Goal: Transaction & Acquisition: Purchase product/service

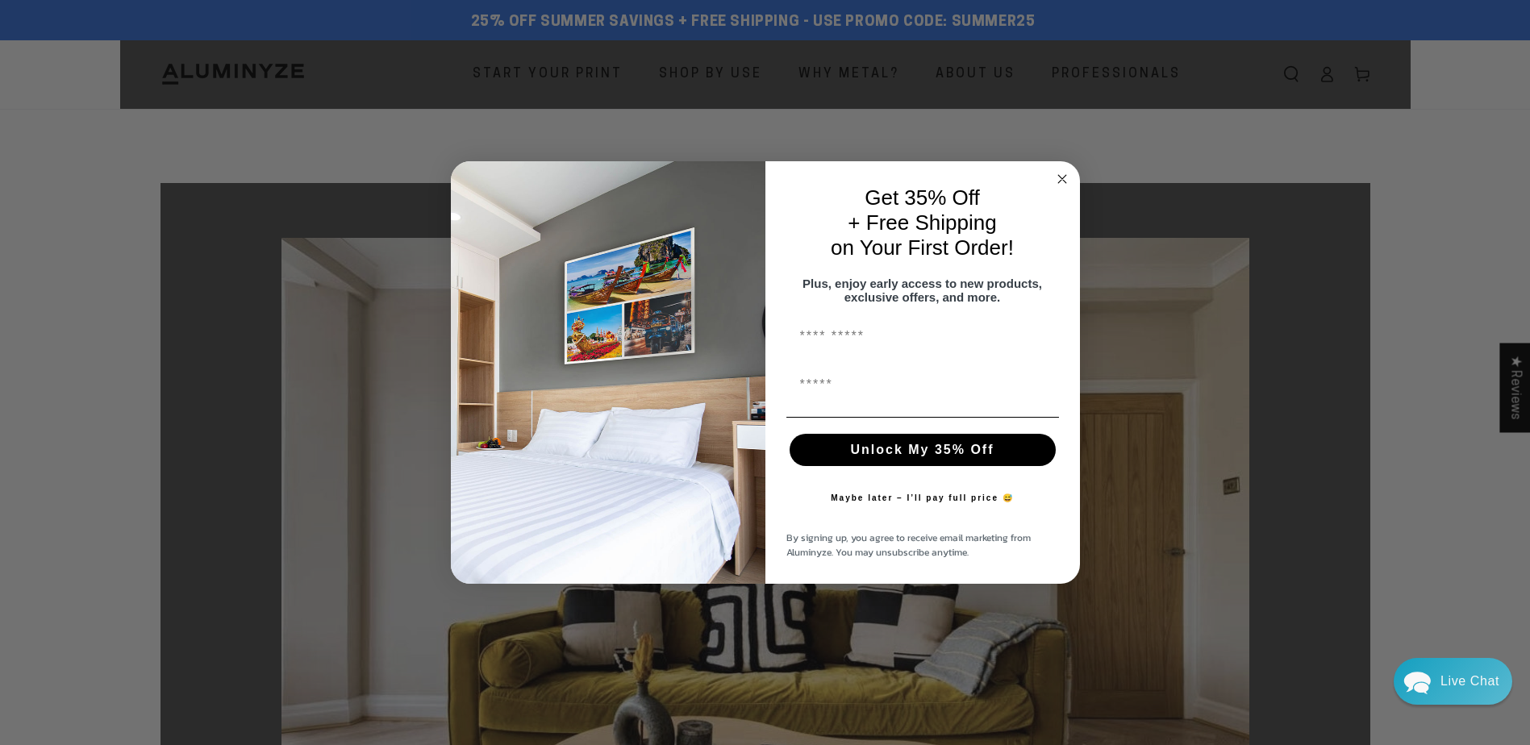
click at [1066, 170] on circle "Close dialog" at bounding box center [1062, 179] width 19 height 19
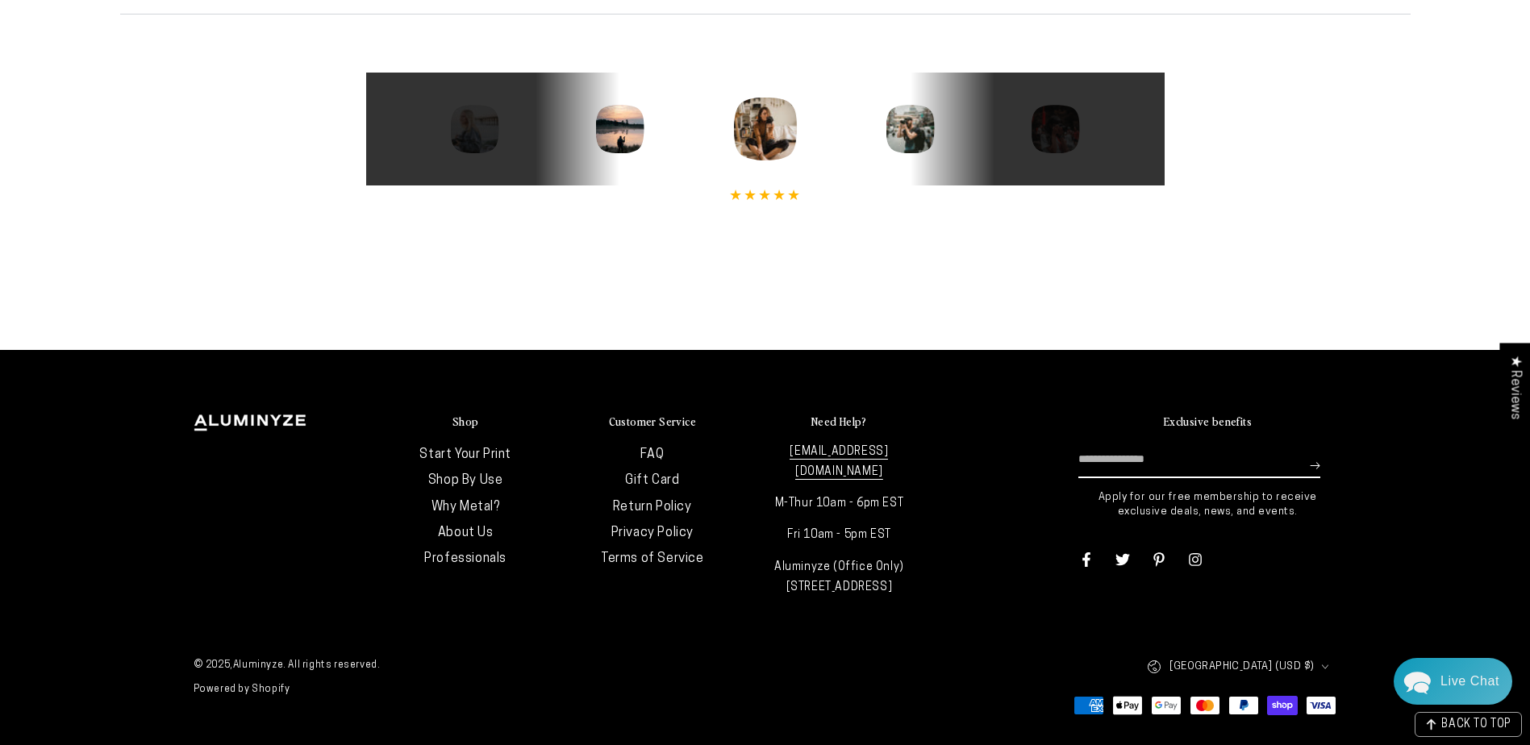
scroll to position [3324, 0]
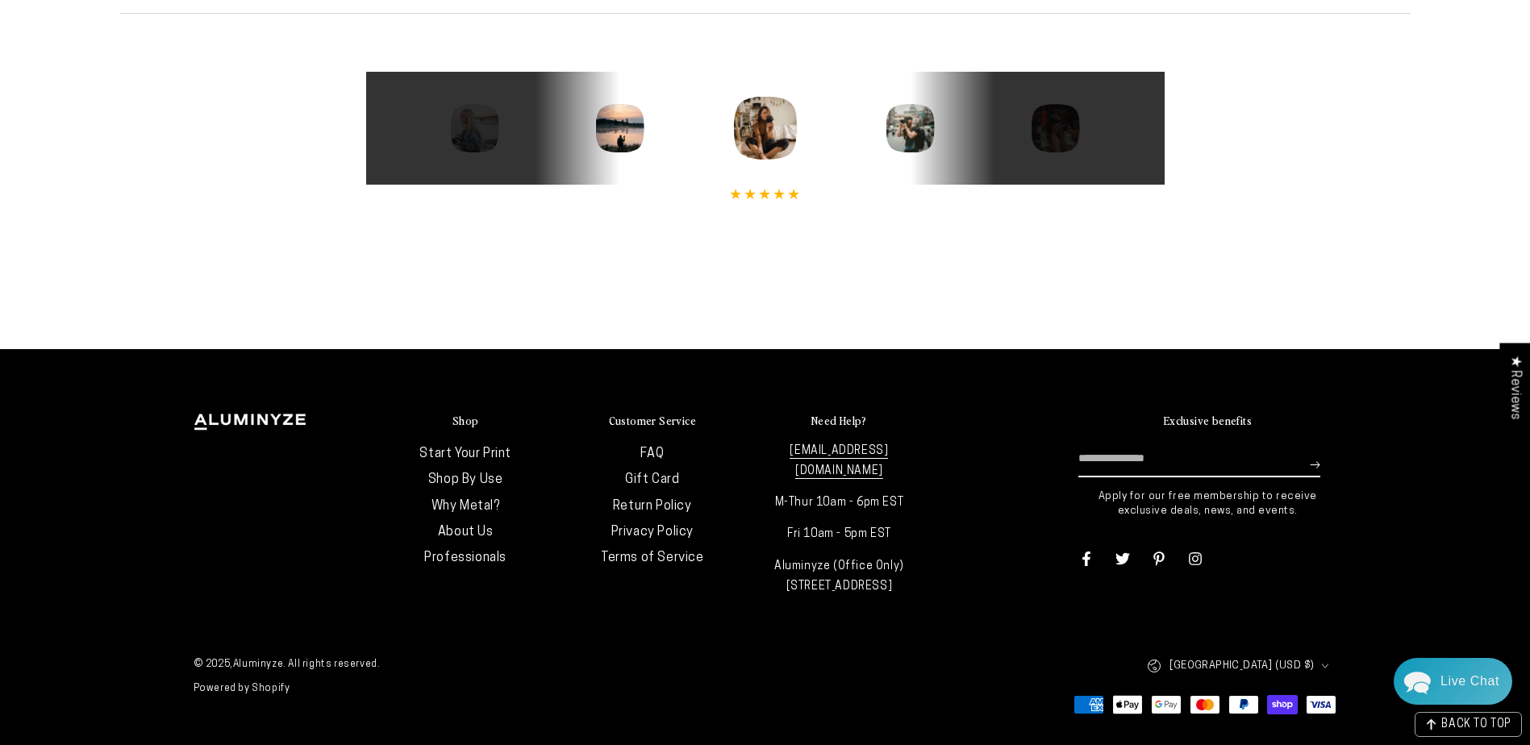
click at [473, 448] on link "Start Your Print" at bounding box center [465, 454] width 92 height 13
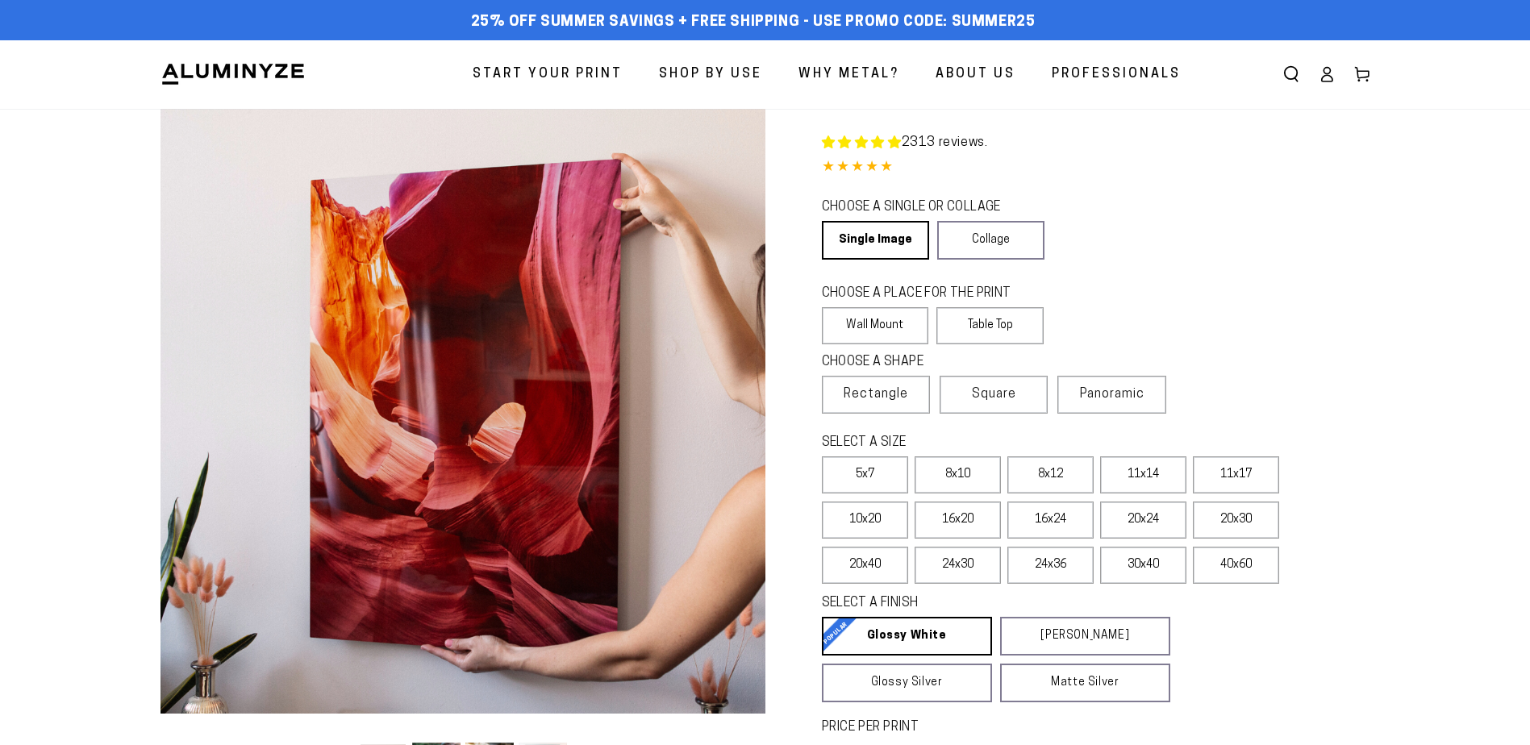
select select "**********"
click at [887, 327] on label "Wall Mount" at bounding box center [875, 325] width 107 height 37
click at [893, 240] on link "Single Image" at bounding box center [874, 240] width 105 height 39
click at [878, 231] on link "Single Image" at bounding box center [874, 240] width 105 height 39
click at [1142, 523] on label "20x24" at bounding box center [1143, 520] width 86 height 37
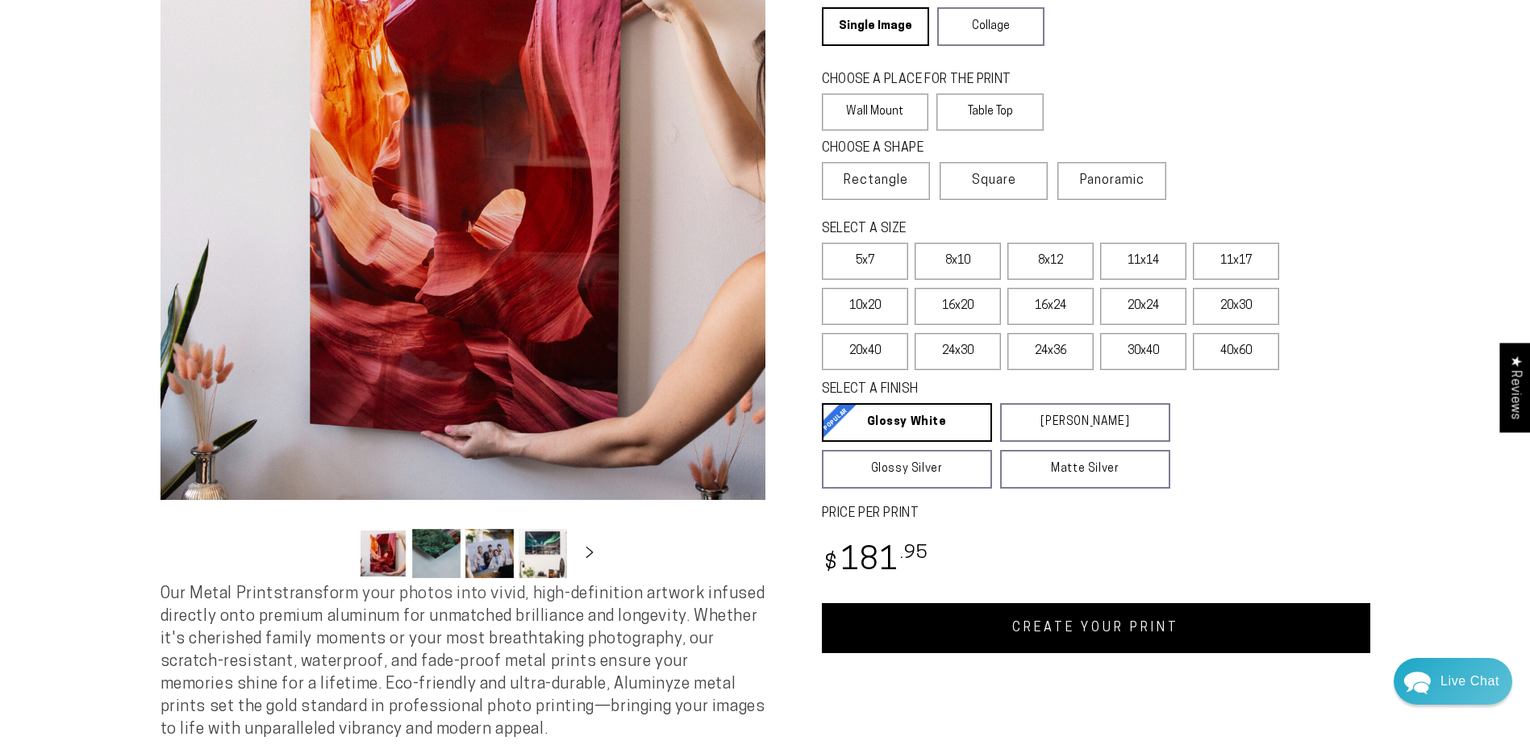
scroll to position [161, 0]
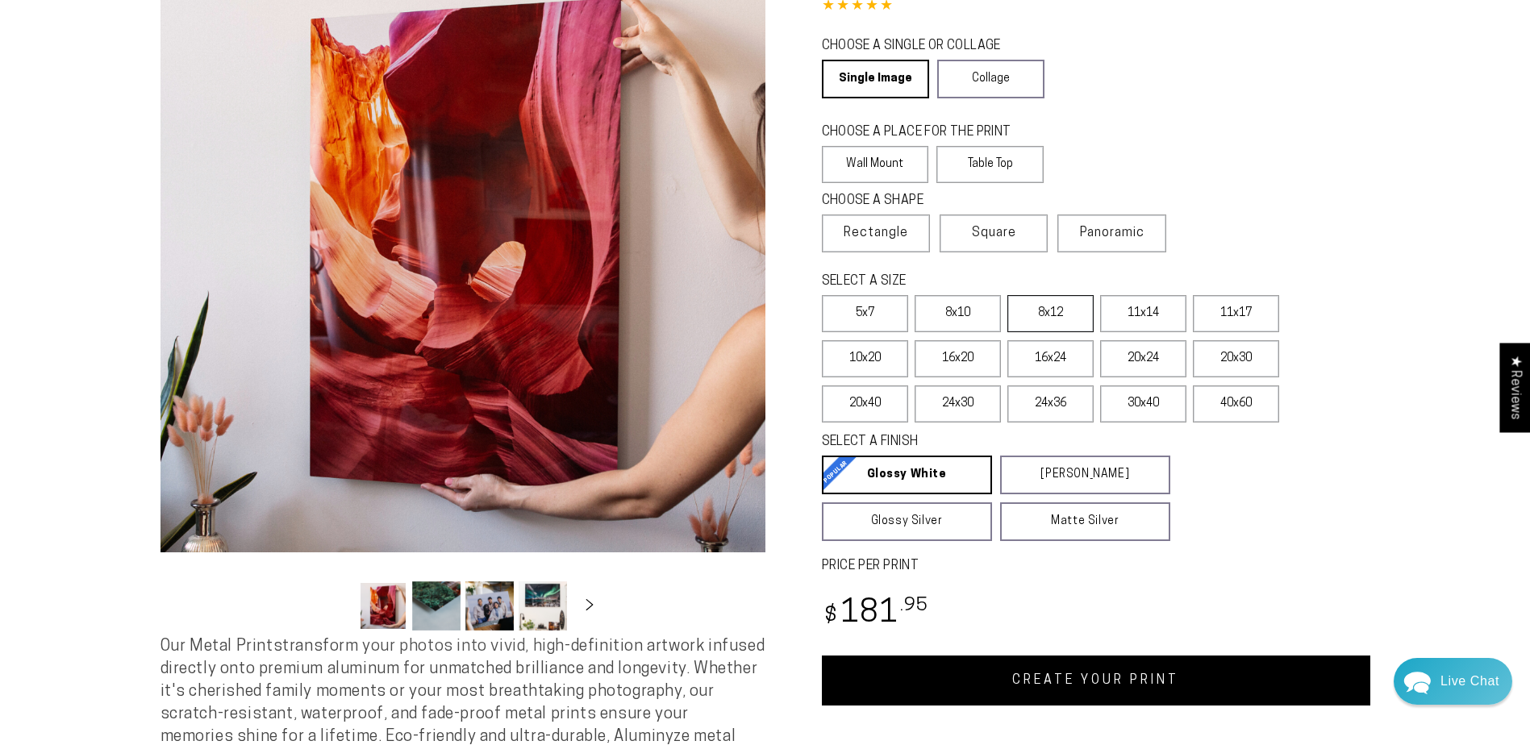
click at [1028, 323] on label "8x12" at bounding box center [1050, 313] width 86 height 37
